Goal: Check status: Check status

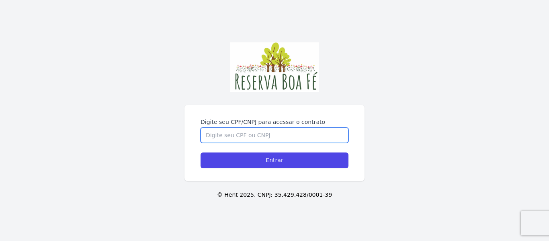
click at [210, 137] on input "Digite seu CPF/CNPJ para acessar o contrato" at bounding box center [275, 134] width 148 height 15
type input "07837180631"
click at [201, 152] on input "Entrar" at bounding box center [275, 160] width 148 height 16
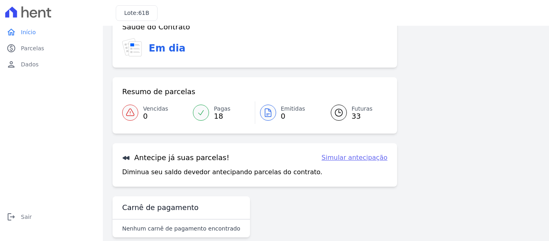
scroll to position [35, 0]
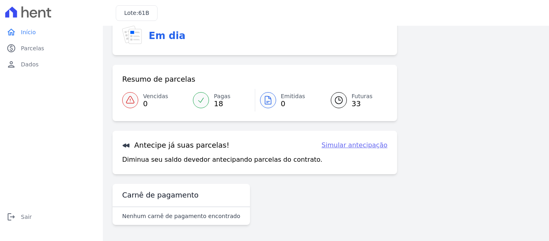
click at [345, 103] on link "Futuras 33" at bounding box center [354, 100] width 66 height 23
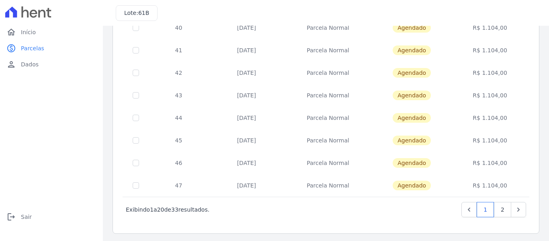
scroll to position [366, 0]
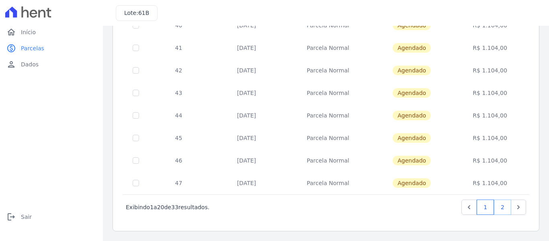
click at [500, 209] on link "2" at bounding box center [502, 206] width 17 height 15
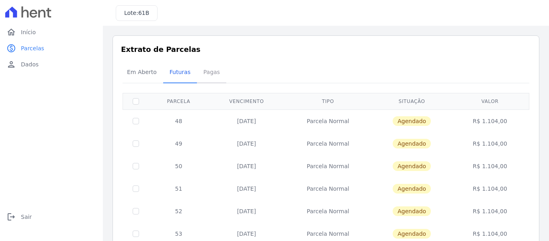
click at [201, 74] on span "Pagas" at bounding box center [212, 72] width 26 height 16
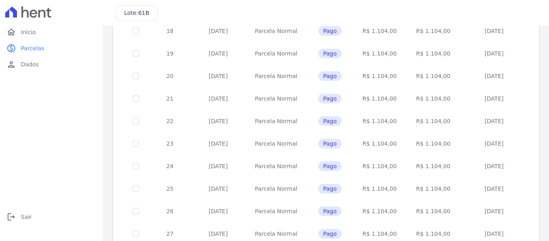
scroll to position [310, 0]
